Goal: Task Accomplishment & Management: Manage account settings

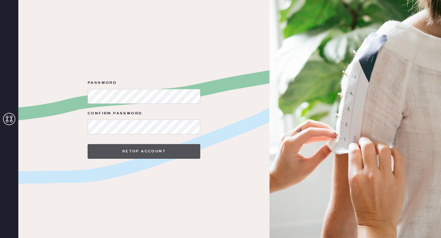
click at [166, 153] on button "Setup Account" at bounding box center [144, 151] width 113 height 15
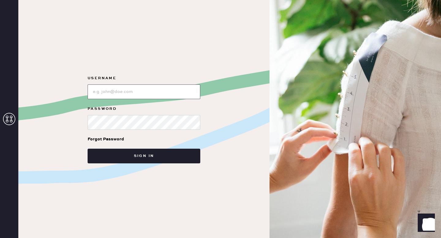
click at [134, 92] on input "loginName" at bounding box center [144, 92] width 113 height 15
type input "L"
type input "[EMAIL_ADDRESS][DOMAIN_NAME]"
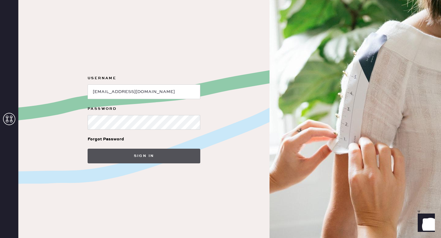
click at [155, 162] on button "Sign in" at bounding box center [144, 156] width 113 height 15
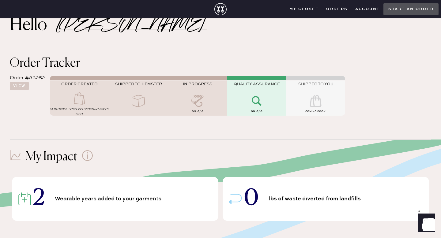
scroll to position [19, 0]
click at [80, 99] on icon at bounding box center [79, 99] width 25 height 12
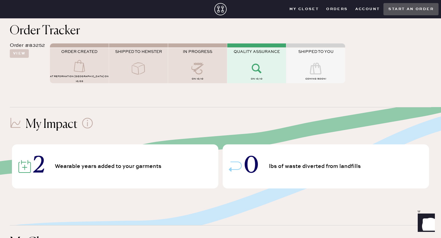
scroll to position [54, 0]
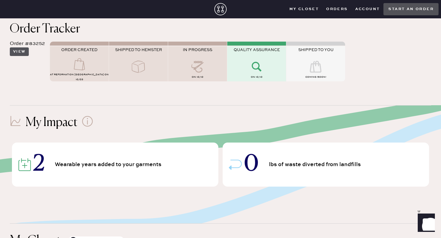
click at [20, 51] on button "View" at bounding box center [19, 52] width 19 height 9
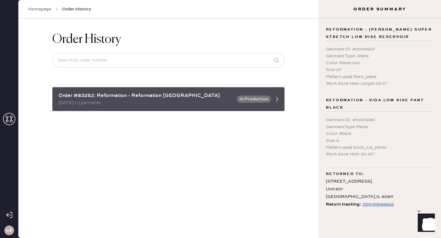
click at [272, 93] on icon at bounding box center [277, 99] width 12 height 12
click at [270, 99] on button "In Production" at bounding box center [254, 99] width 34 height 7
click at [280, 103] on icon at bounding box center [277, 99] width 12 height 12
